Goal: Task Accomplishment & Management: Use online tool/utility

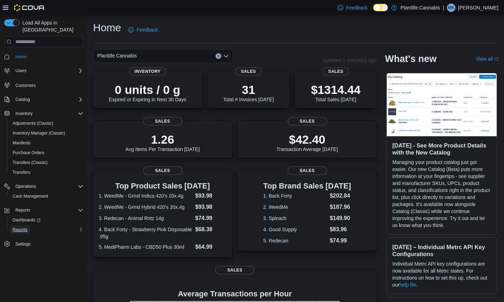
click at [27, 227] on span "Reports" at bounding box center [20, 230] width 15 height 6
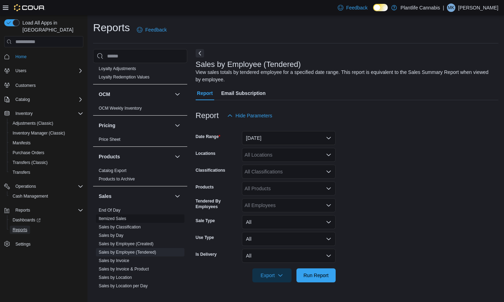
scroll to position [267, 0]
click at [117, 211] on link "End Of Day" at bounding box center [110, 209] width 22 height 5
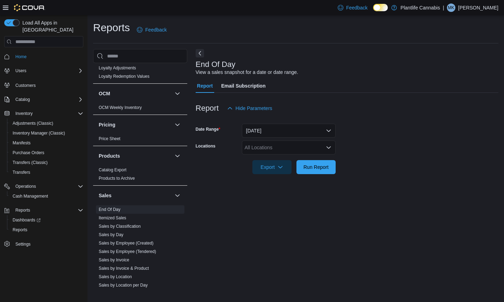
click at [264, 153] on div "All Locations" at bounding box center [289, 147] width 94 height 14
type input "***"
click at [269, 160] on span "[PERSON_NAME]" at bounding box center [280, 159] width 40 height 7
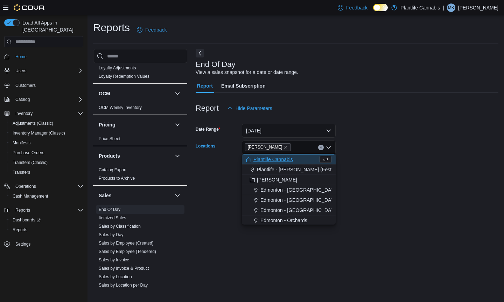
click at [348, 170] on form "Date Range [DATE] Locations [GEOGRAPHIC_DATA] Combo box. Selected. [GEOGRAPHIC_…" at bounding box center [347, 144] width 303 height 59
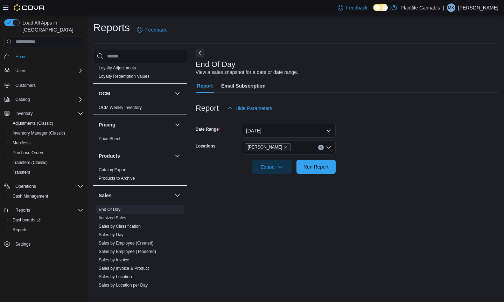
click at [328, 170] on span "Run Report" at bounding box center [316, 167] width 31 height 14
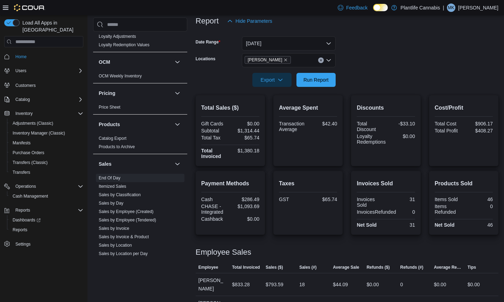
scroll to position [110, 0]
